Goal: Find specific page/section: Find specific page/section

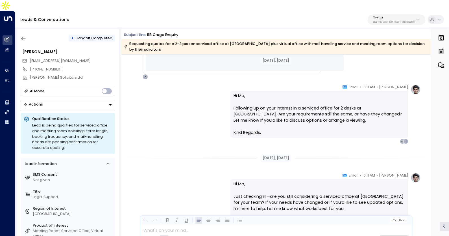
scroll to position [675, 0]
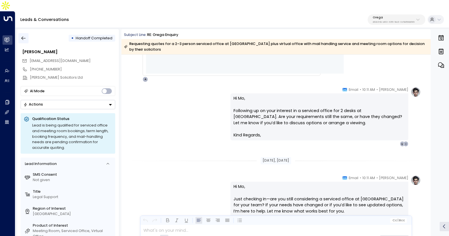
click at [27, 33] on button "button" at bounding box center [23, 38] width 10 height 10
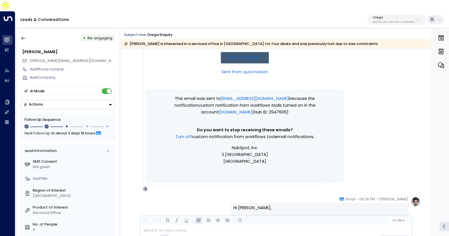
scroll to position [614, 0]
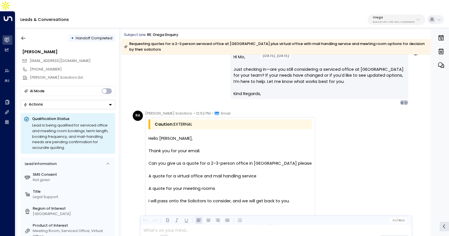
scroll to position [836, 0]
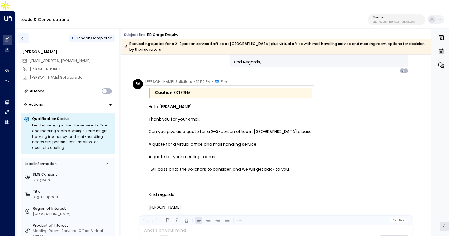
click at [25, 35] on icon "button" at bounding box center [24, 38] width 6 height 6
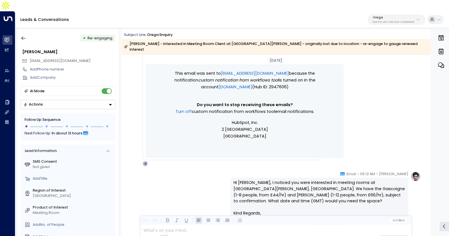
scroll to position [615, 0]
